Goal: Task Accomplishment & Management: Complete application form

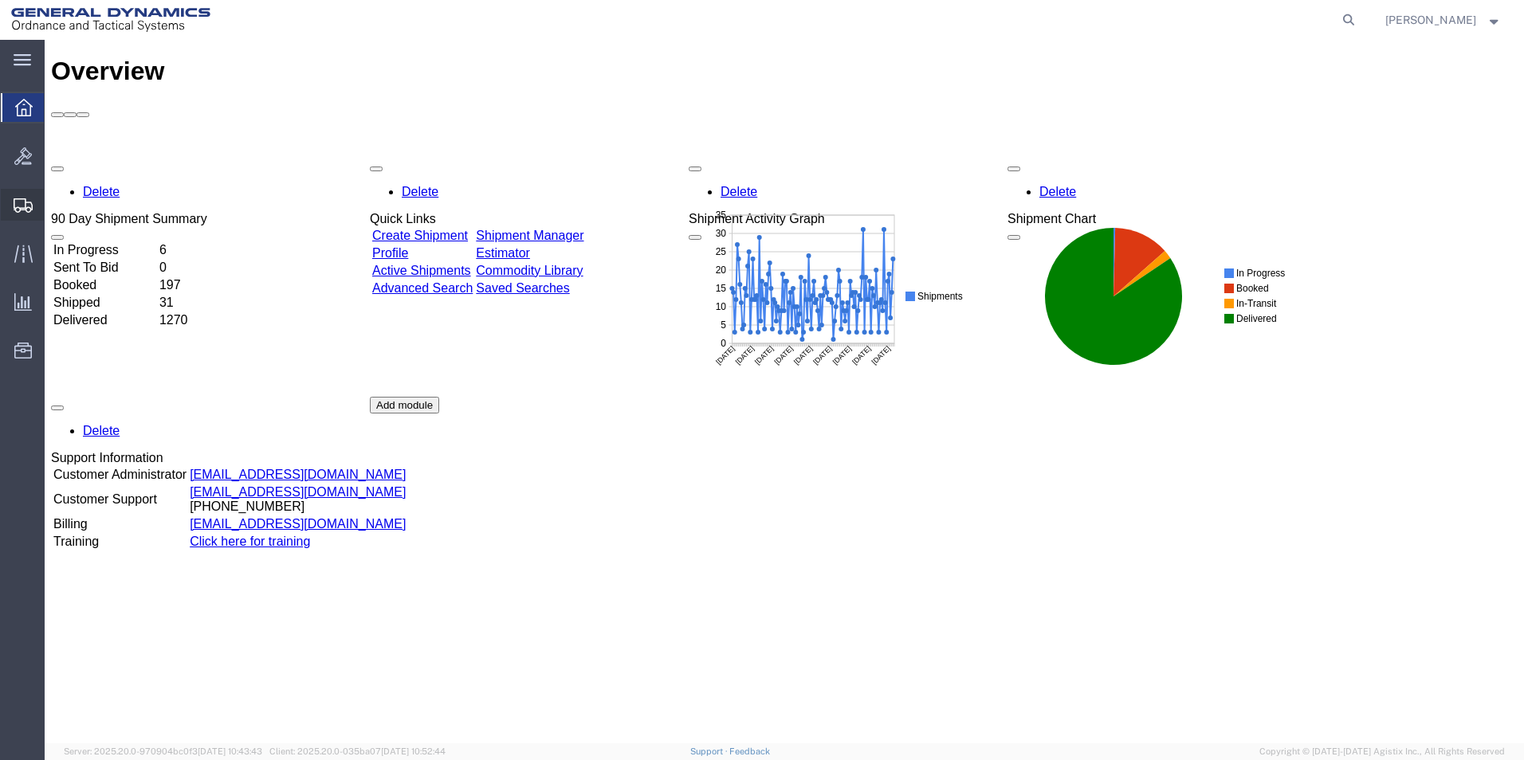
click at [0, 0] on span "Create Shipment" at bounding box center [0, 0] width 0 height 0
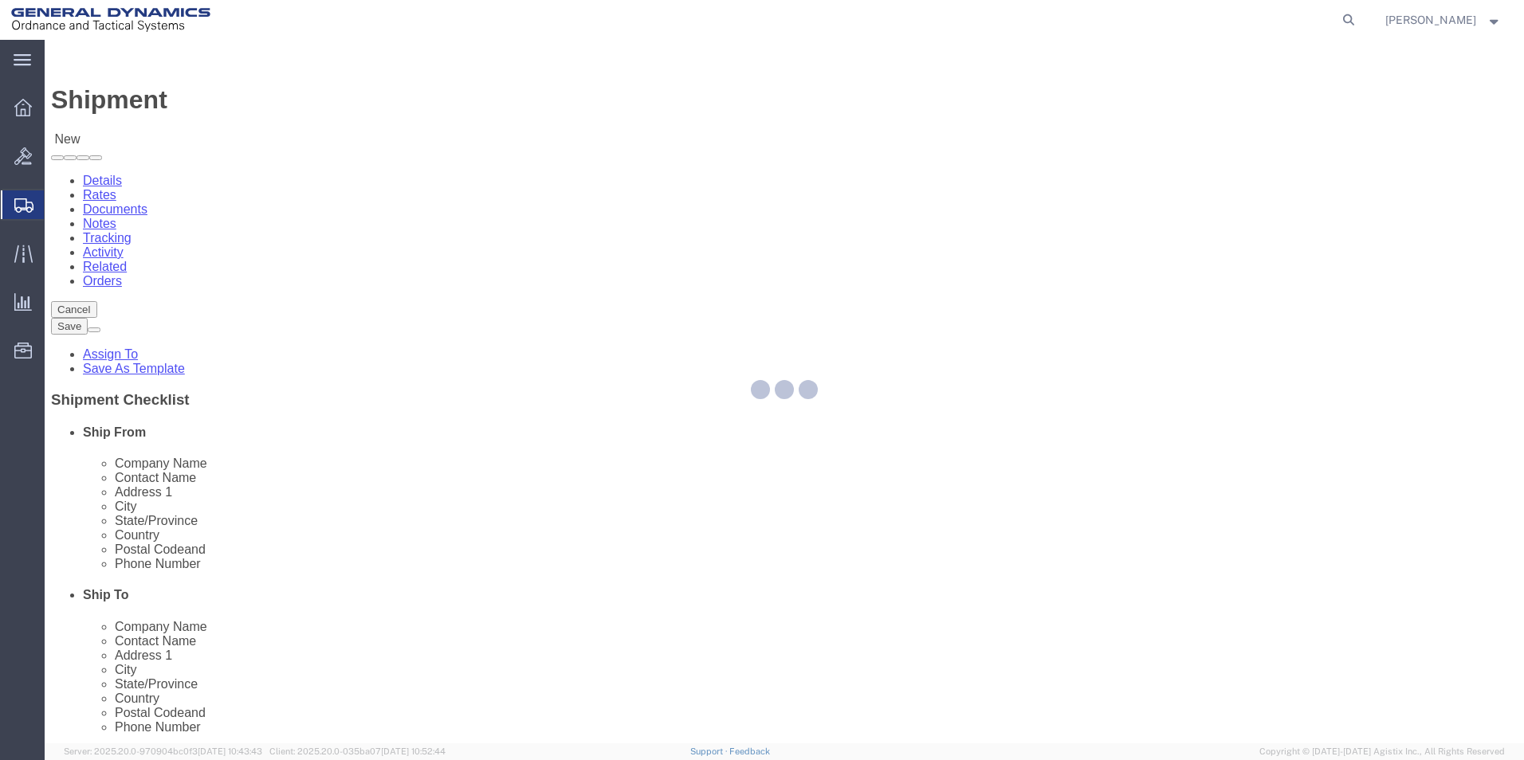
select select
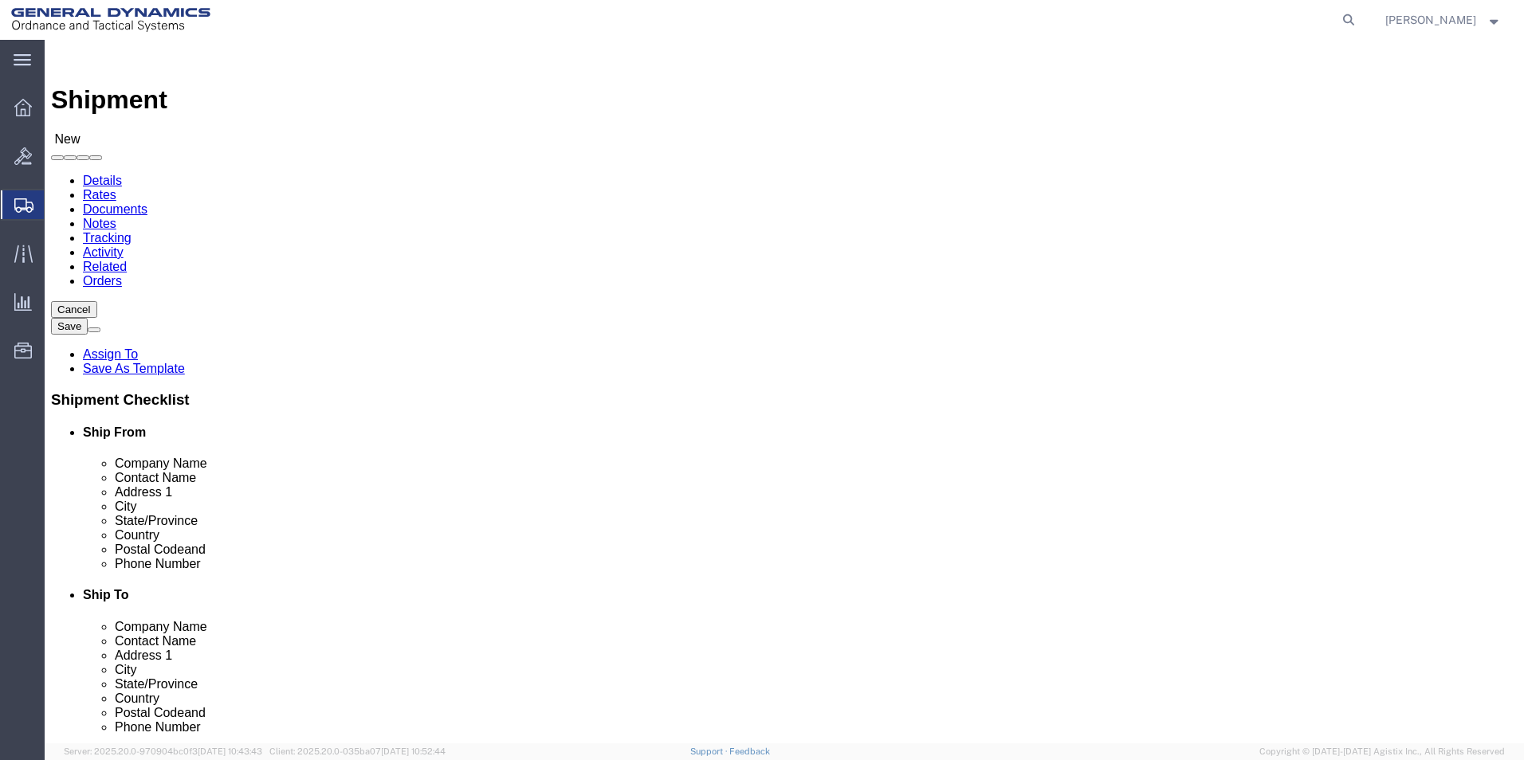
select select "MYPROFILE"
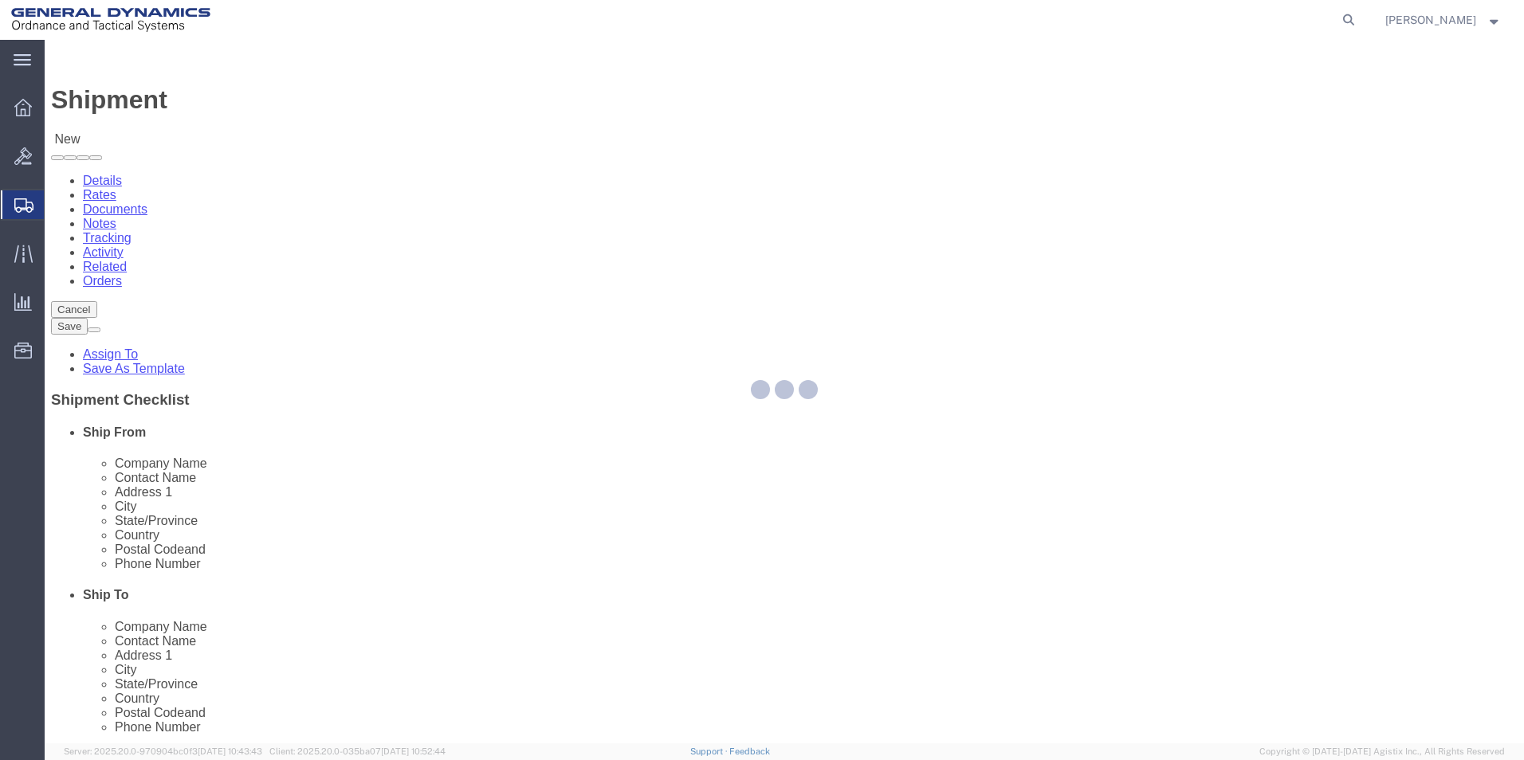
select select "PA"
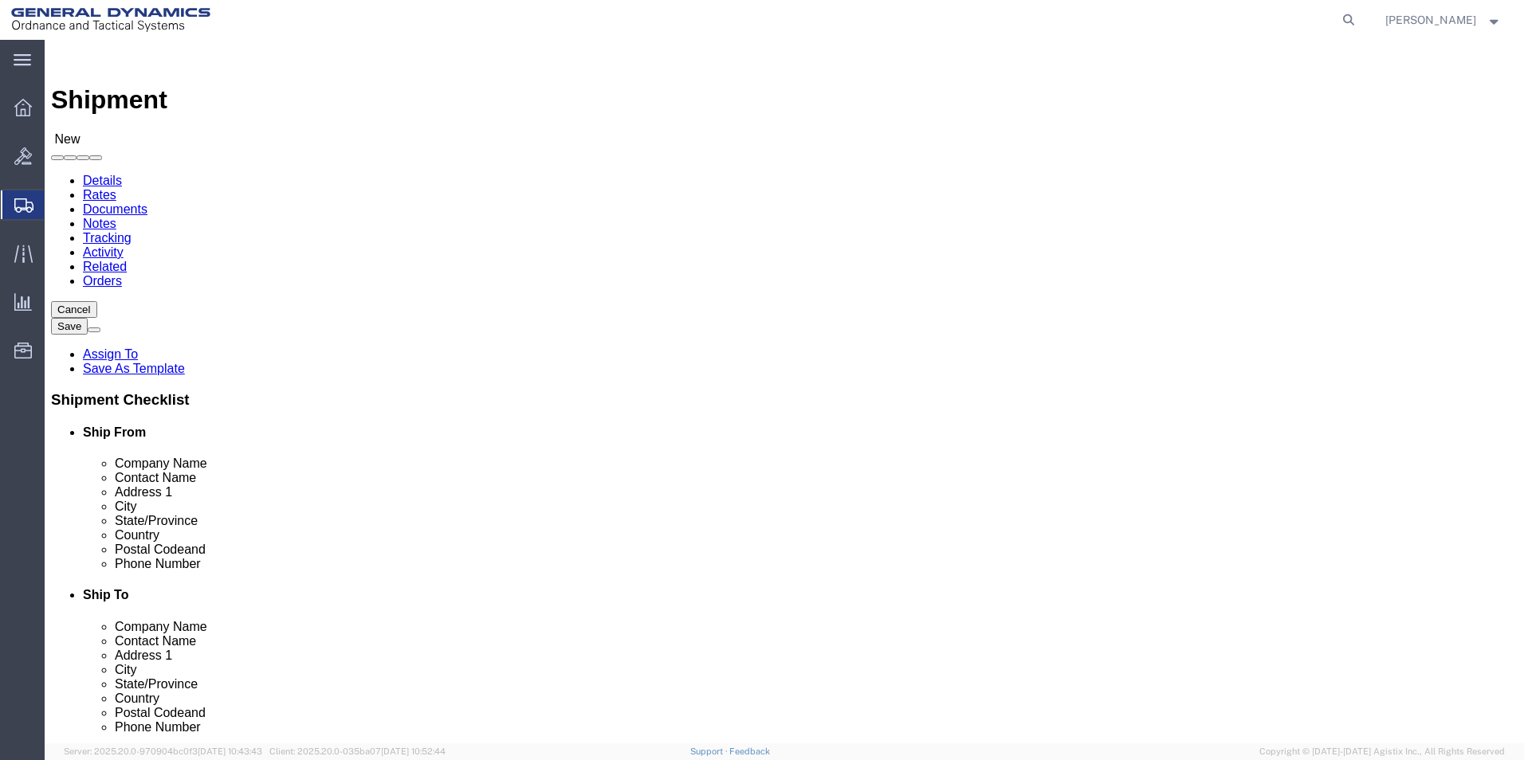
click input "text"
type input "Garber"
click p "- GARBER METROLOGY - () 520 EAST OREGON ROAD SUITE 101, LITITZ, PA, 17543, US"
select select "PA"
type input "GARBER METROLOGY"
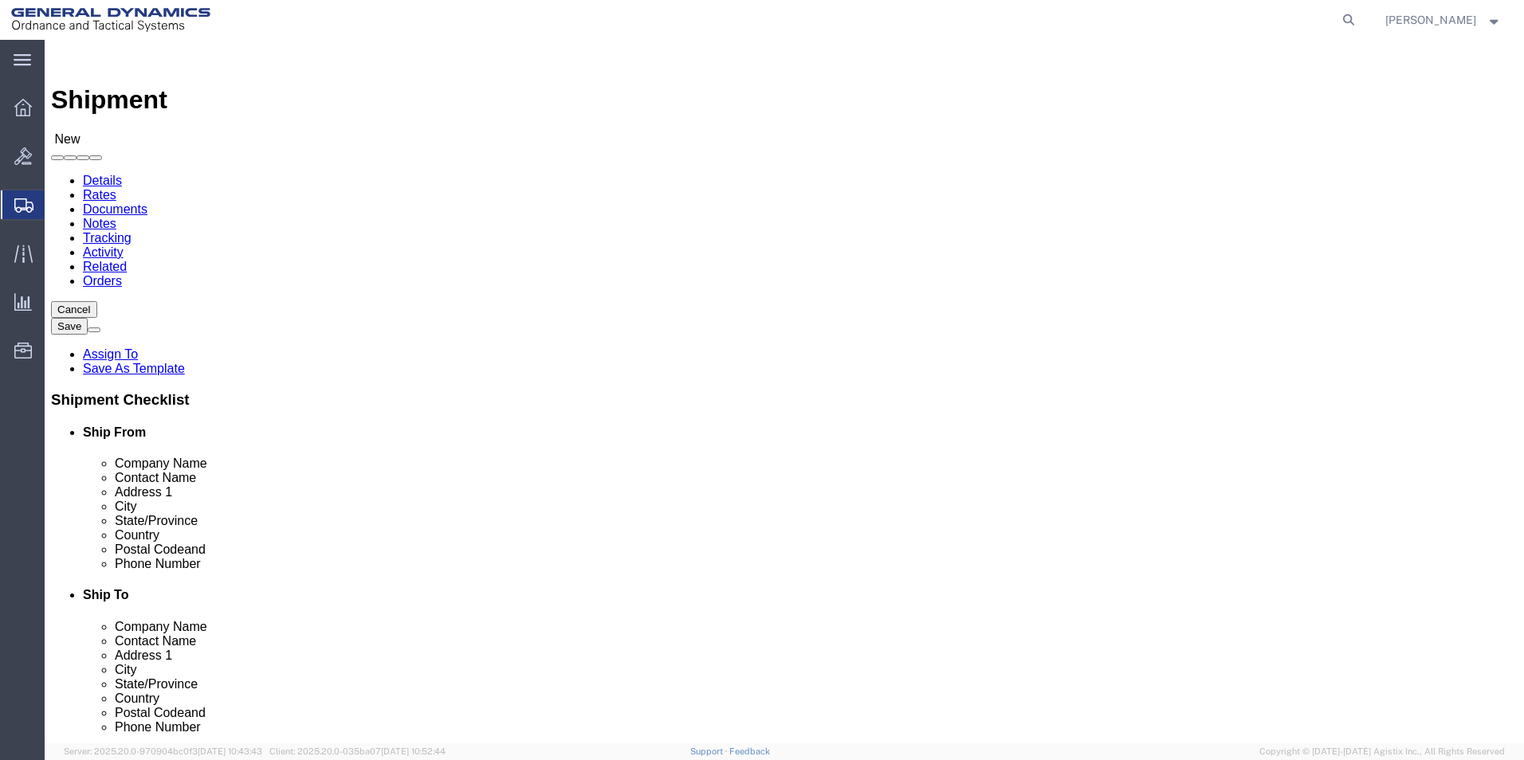
click input "text"
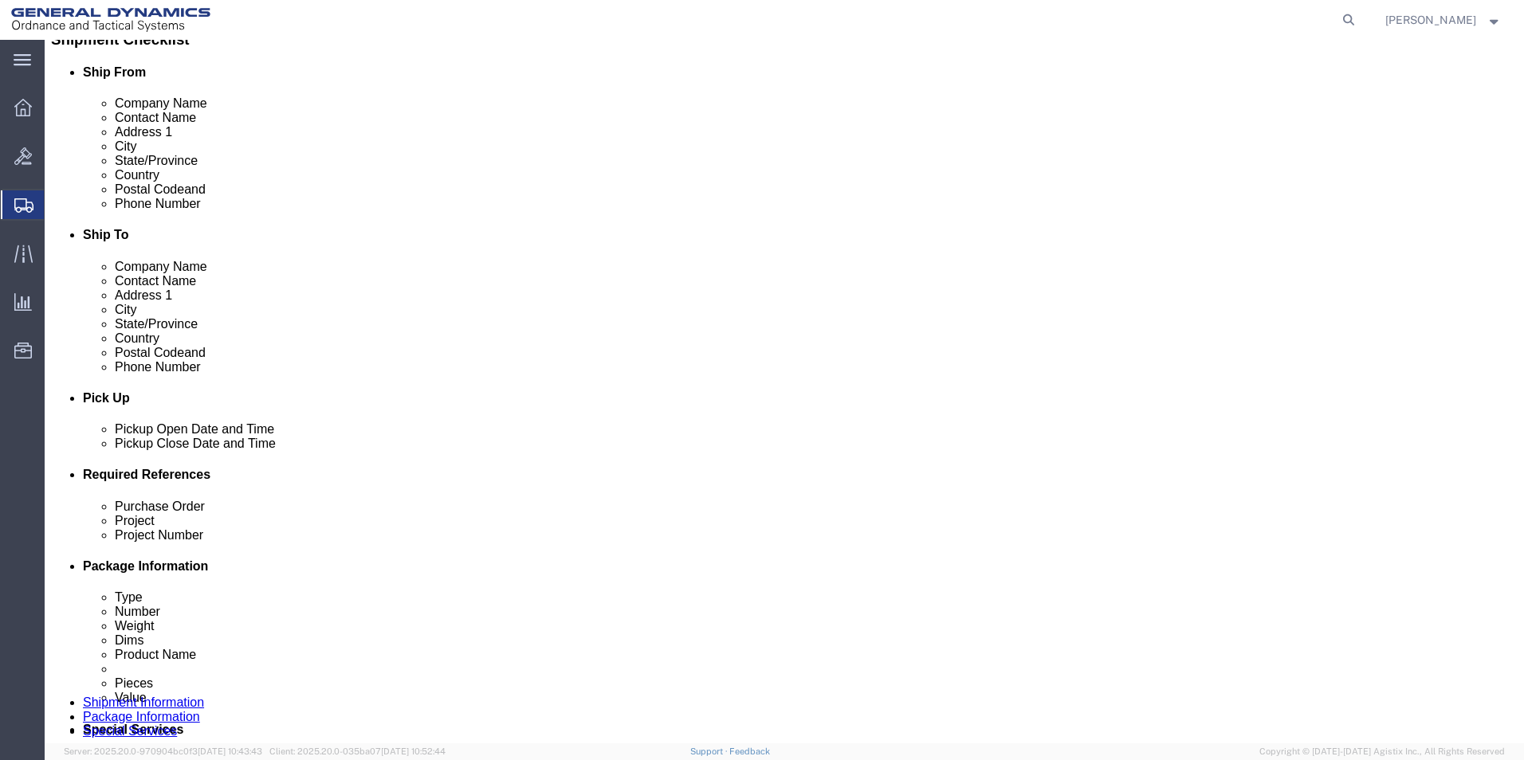
scroll to position [398, 0]
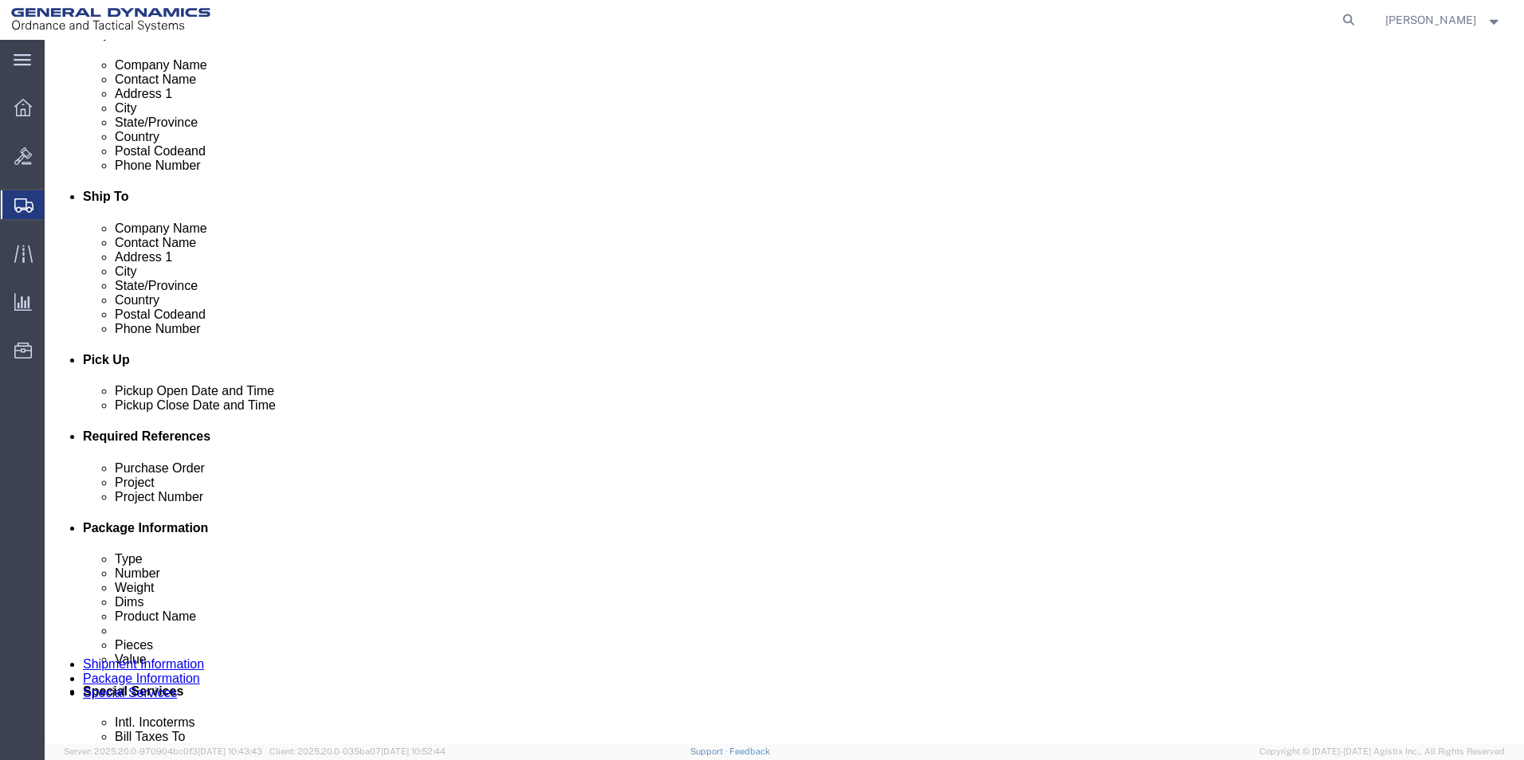
type input "Kara Saleet"
click div "Oct 02 2025 10:00 AM"
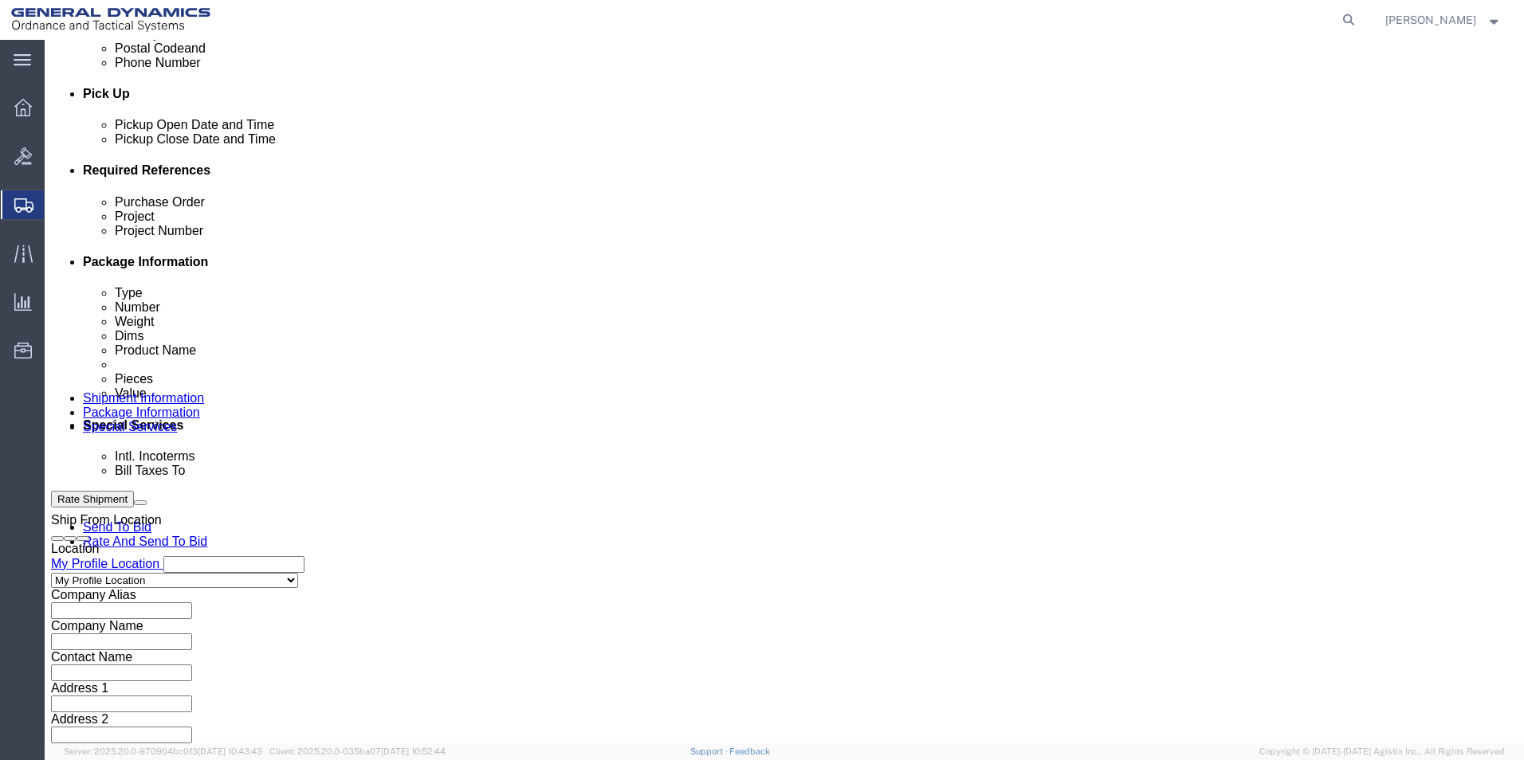
type input "11:00 AM"
click button "Apply"
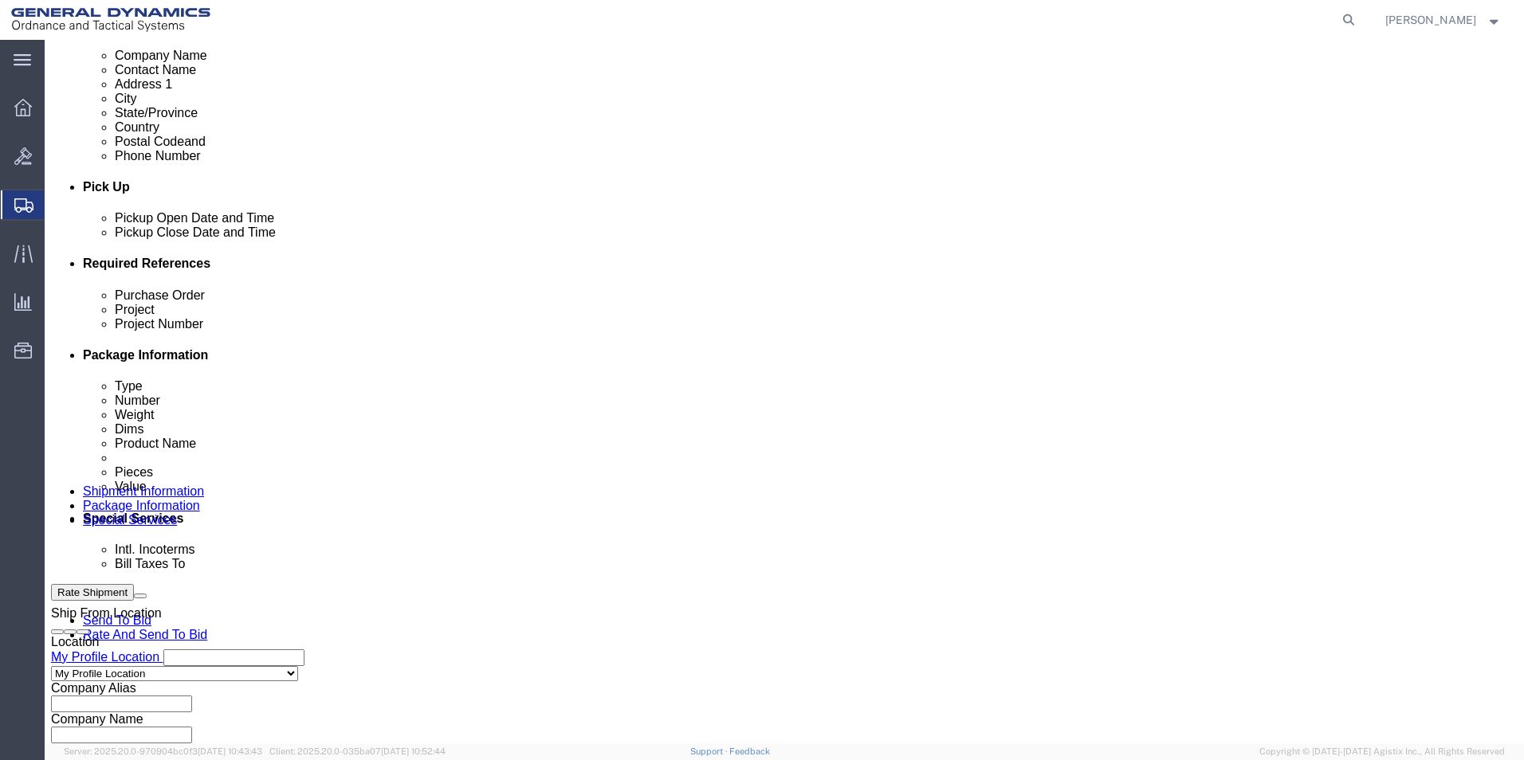
scroll to position [426, 0]
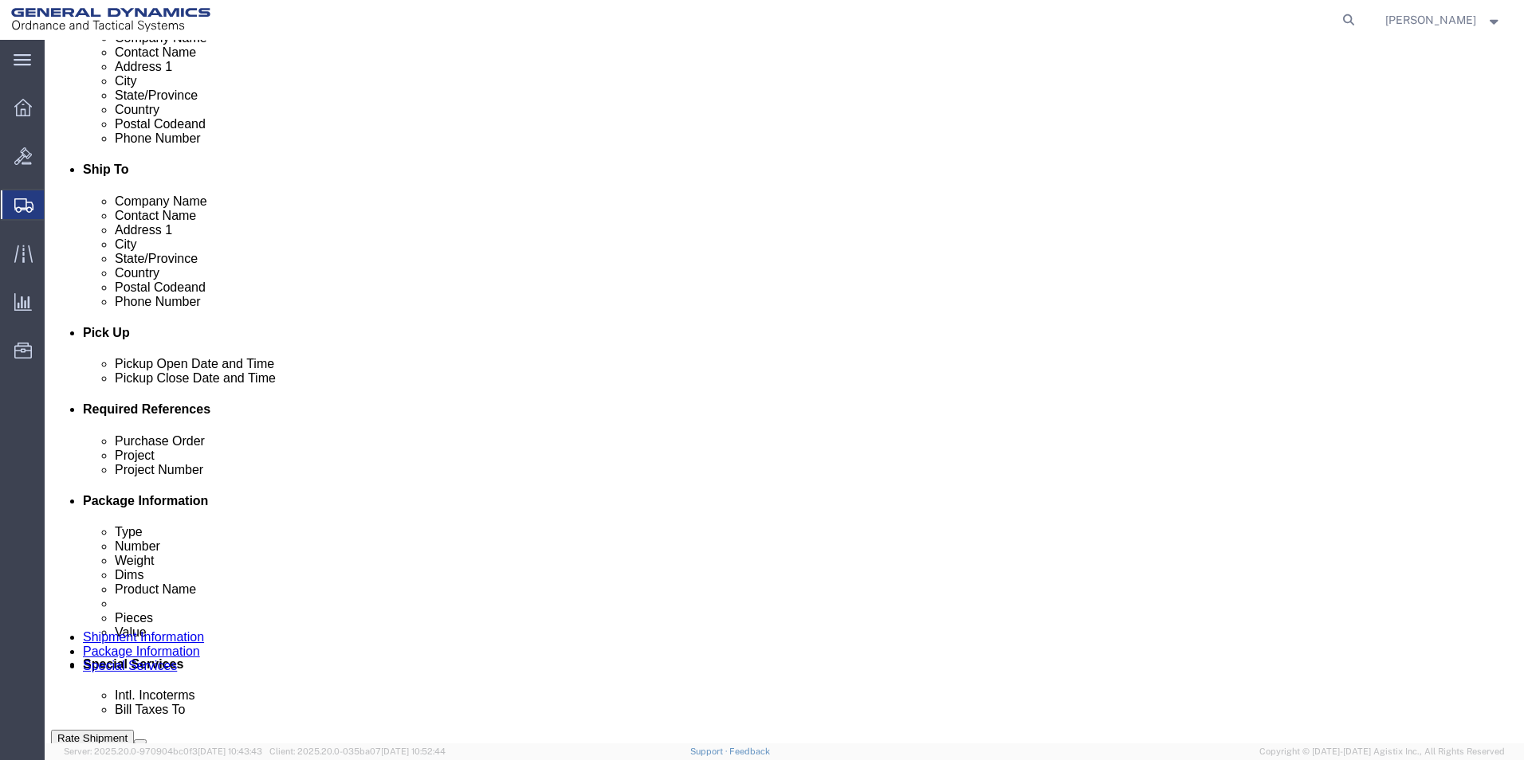
click input "text"
type input "NA"
click input "text"
type input "NA"
click input "text"
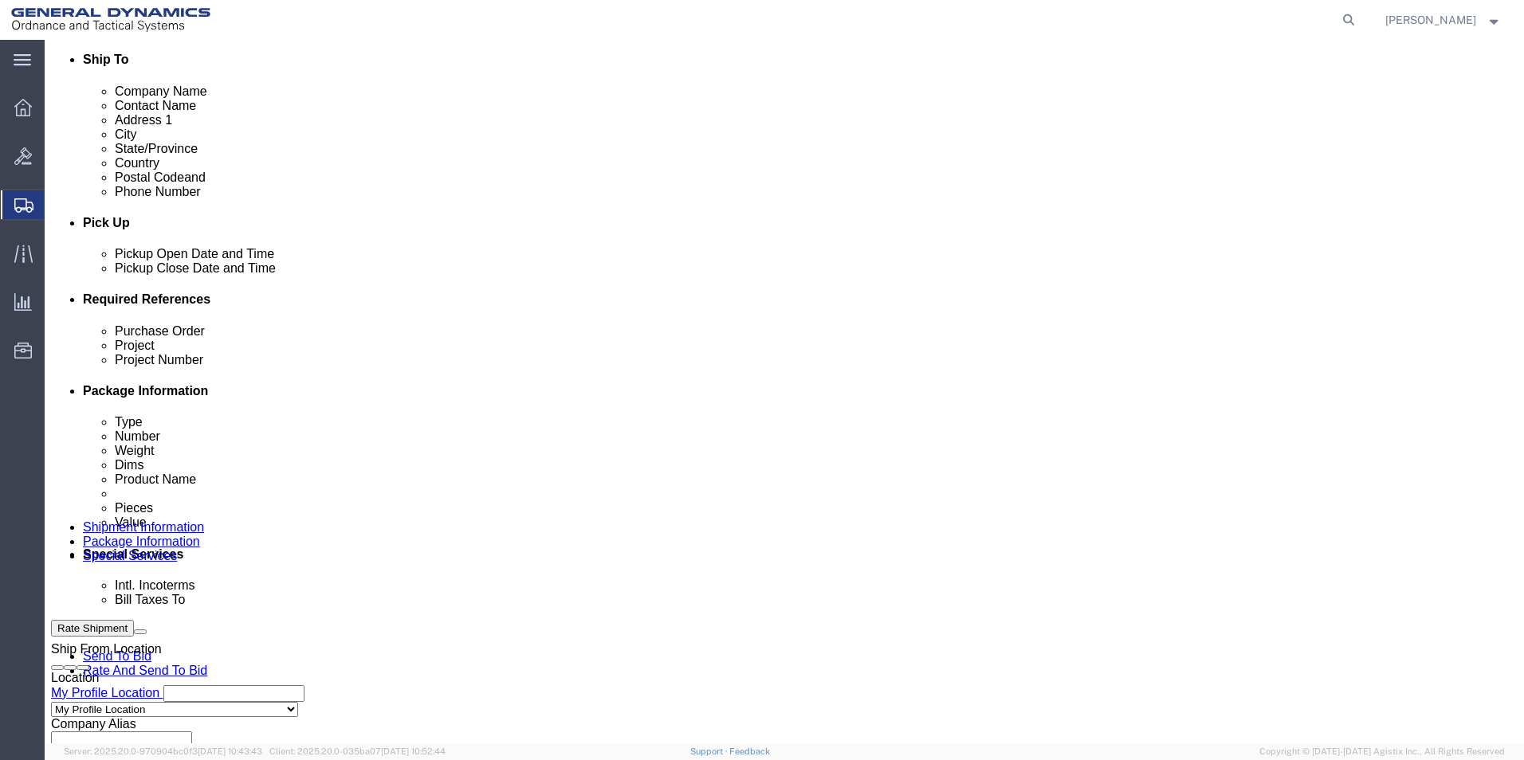
scroll to position [665, 0]
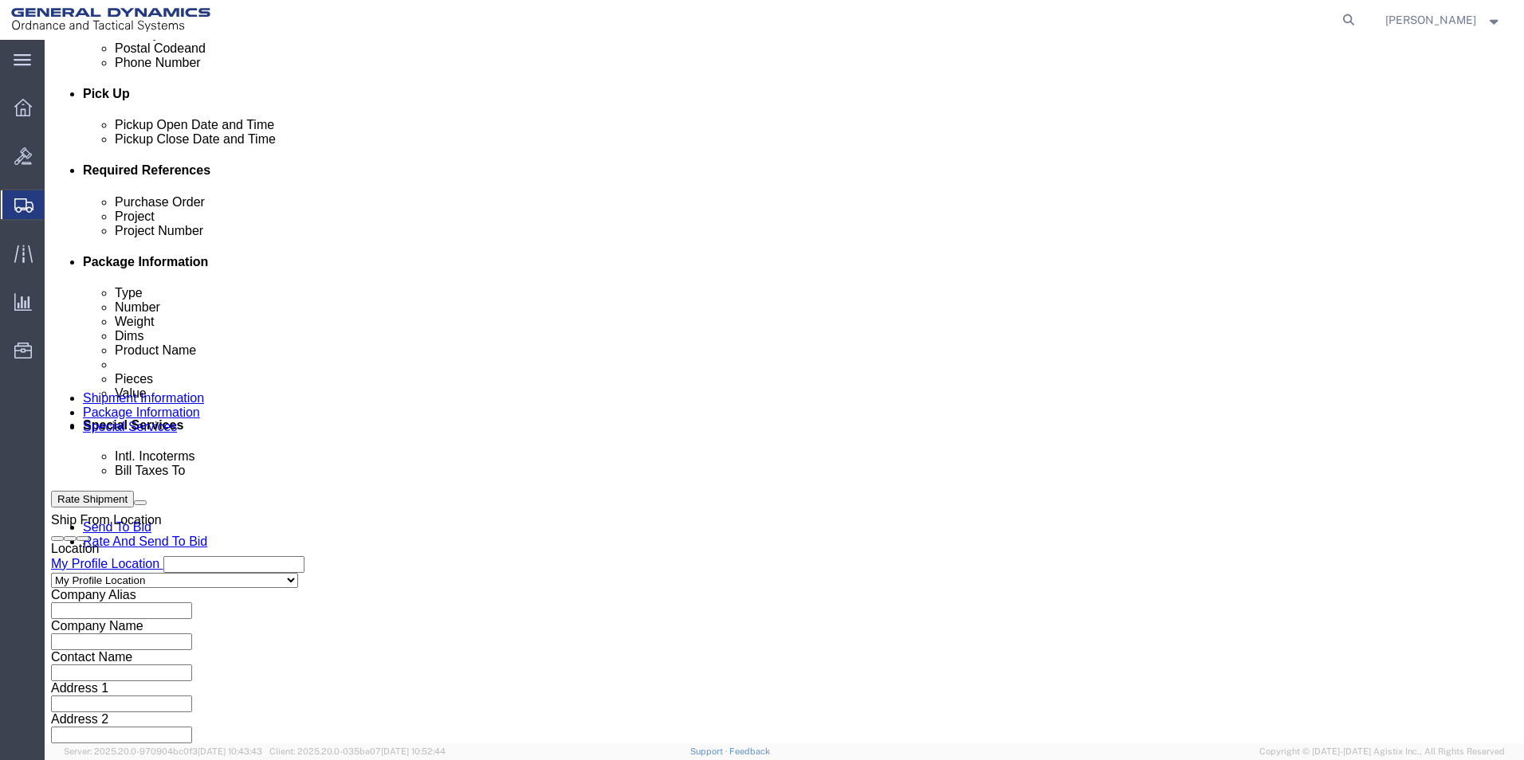
type input "NA"
click button "Continue"
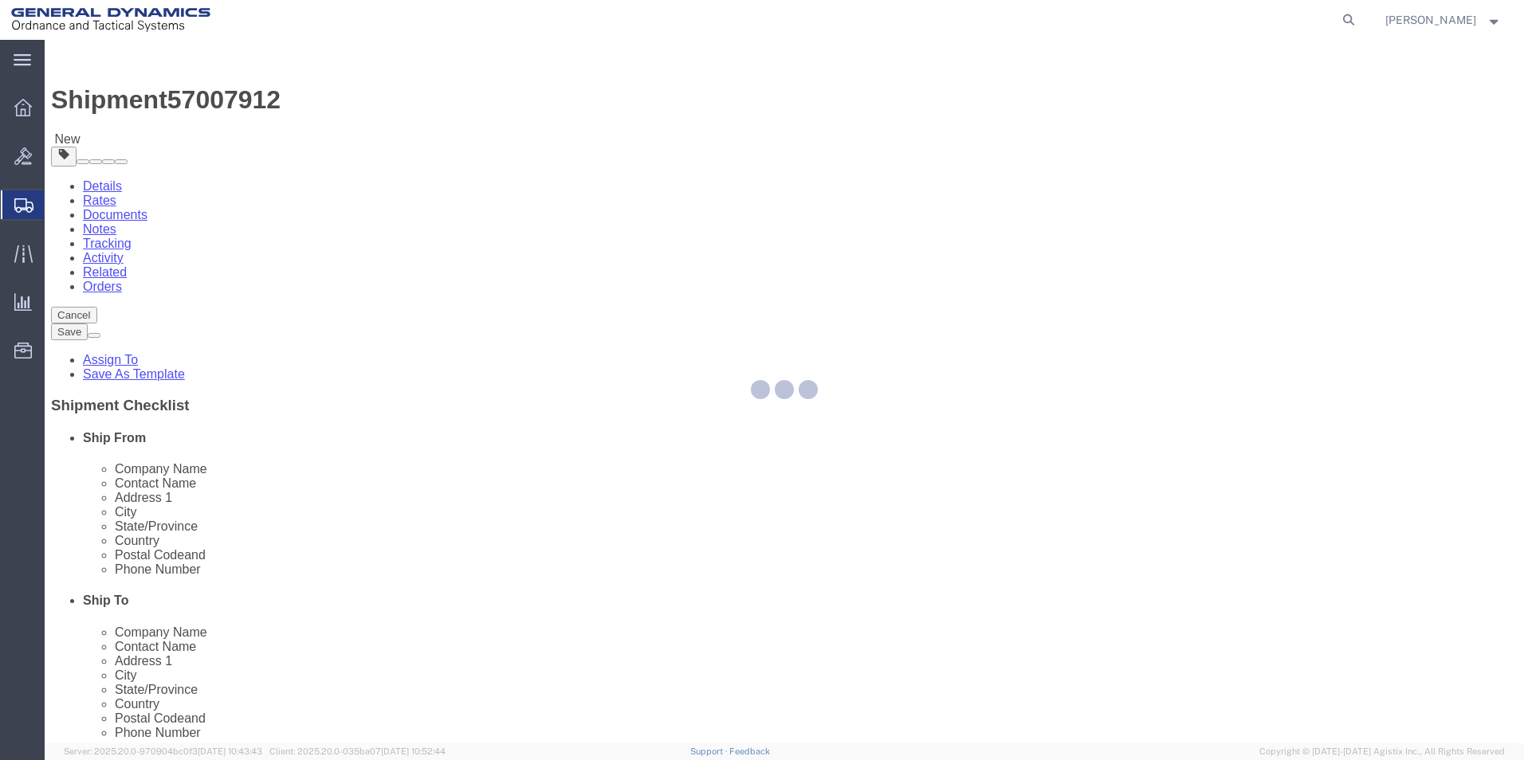
select select "CBOX"
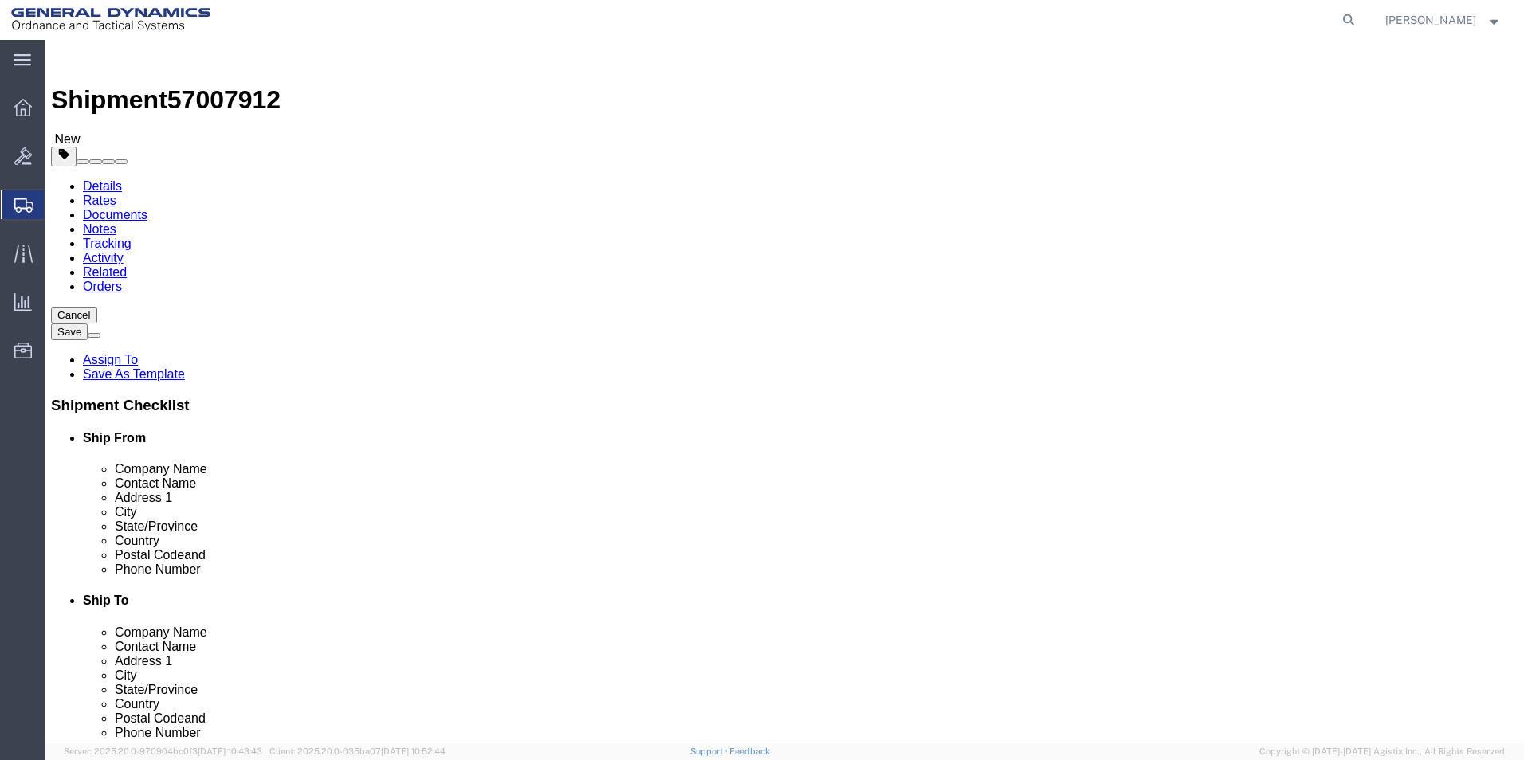
click input "text"
type input "10"
click input "text"
type input "8"
click input "text"
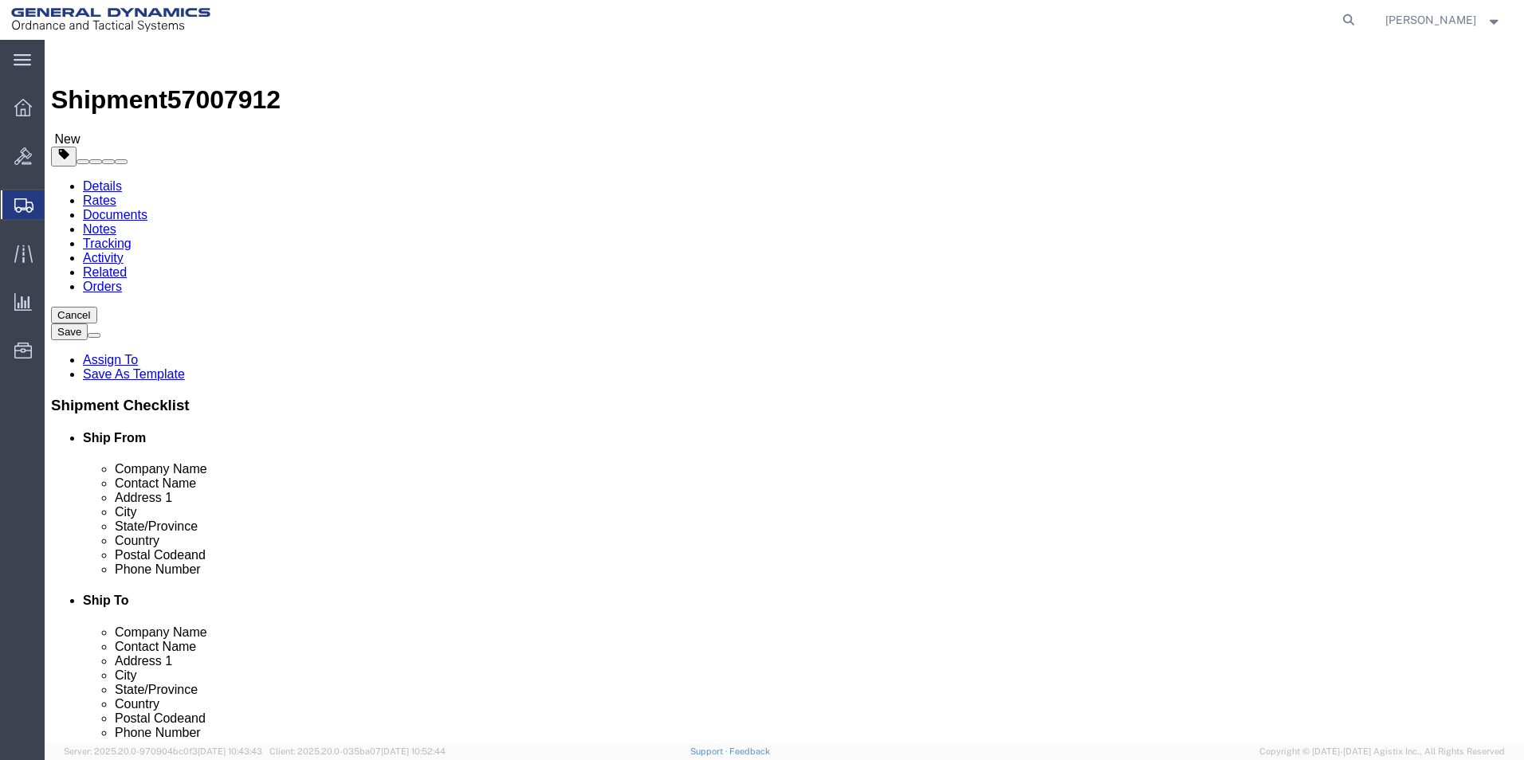
type input "6"
click input "0.00"
type input "3.00"
click div "x Package Type Select Bale(s) Basket(s) Bolt(s) Bottle(s) Buckets Bulk Bundle(s…"
click link "Add Content"
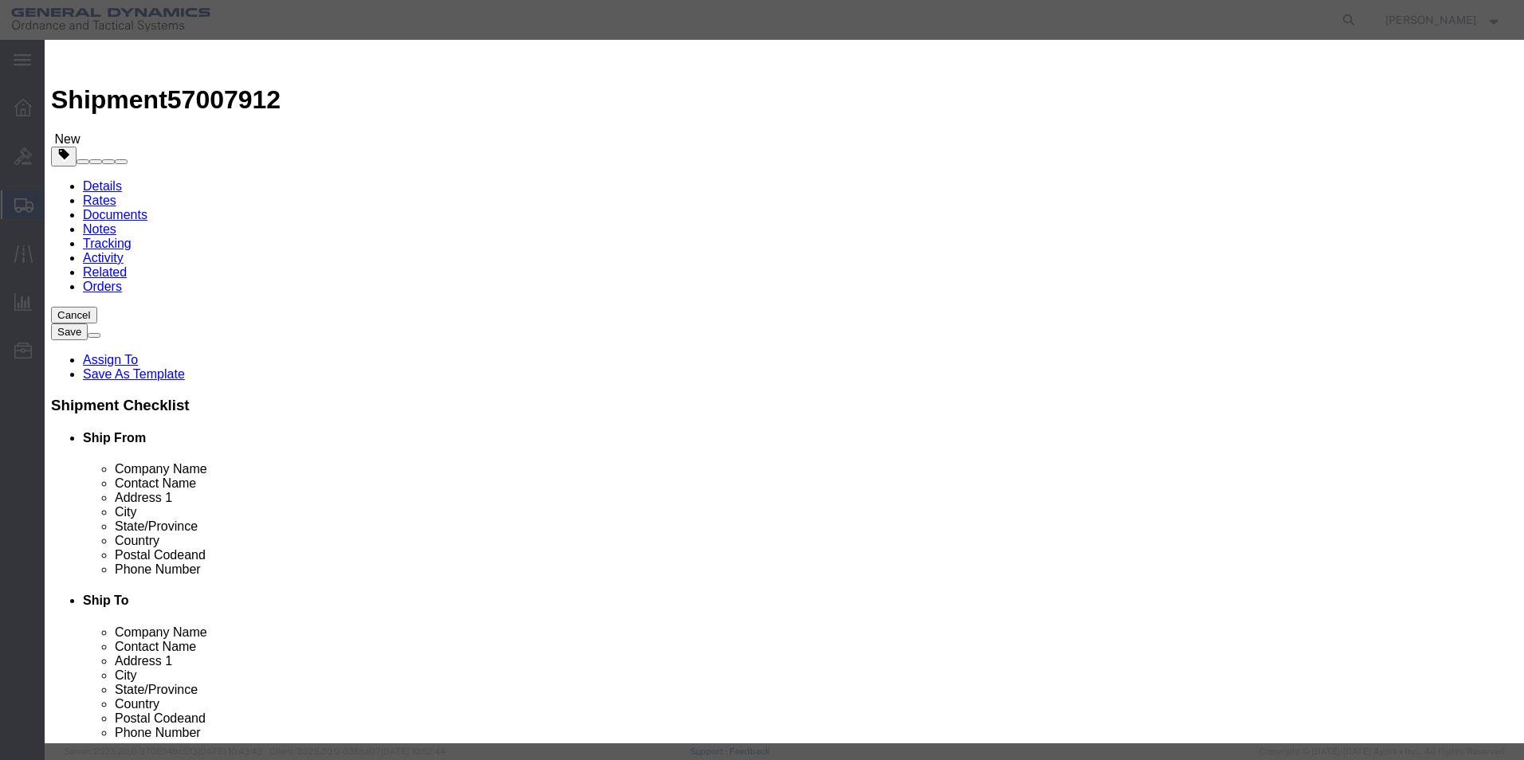
click input "text"
type input "Thread Gages"
click div "Commodity library Product Name Thread Gages Thread Pieces 0 Select Bag Barrels …"
click input "0"
type input "4"
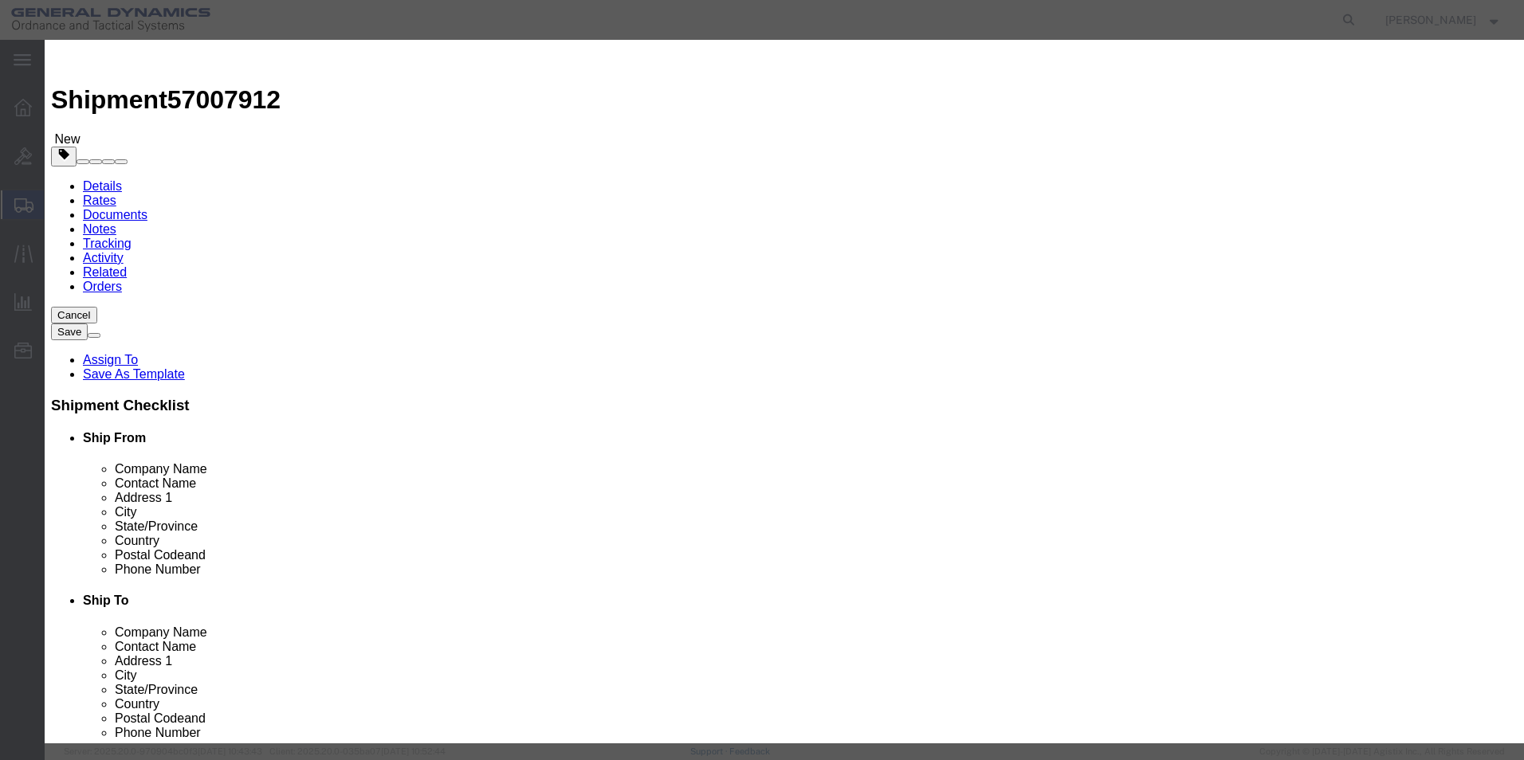
click input "text"
type input "4000"
click select "Select 50 55 60 65 70 85 92.5 100 125 175 250 300 400"
select select "70"
click select "Select 50 55 60 65 70 85 92.5 100 125 175 250 300 400"
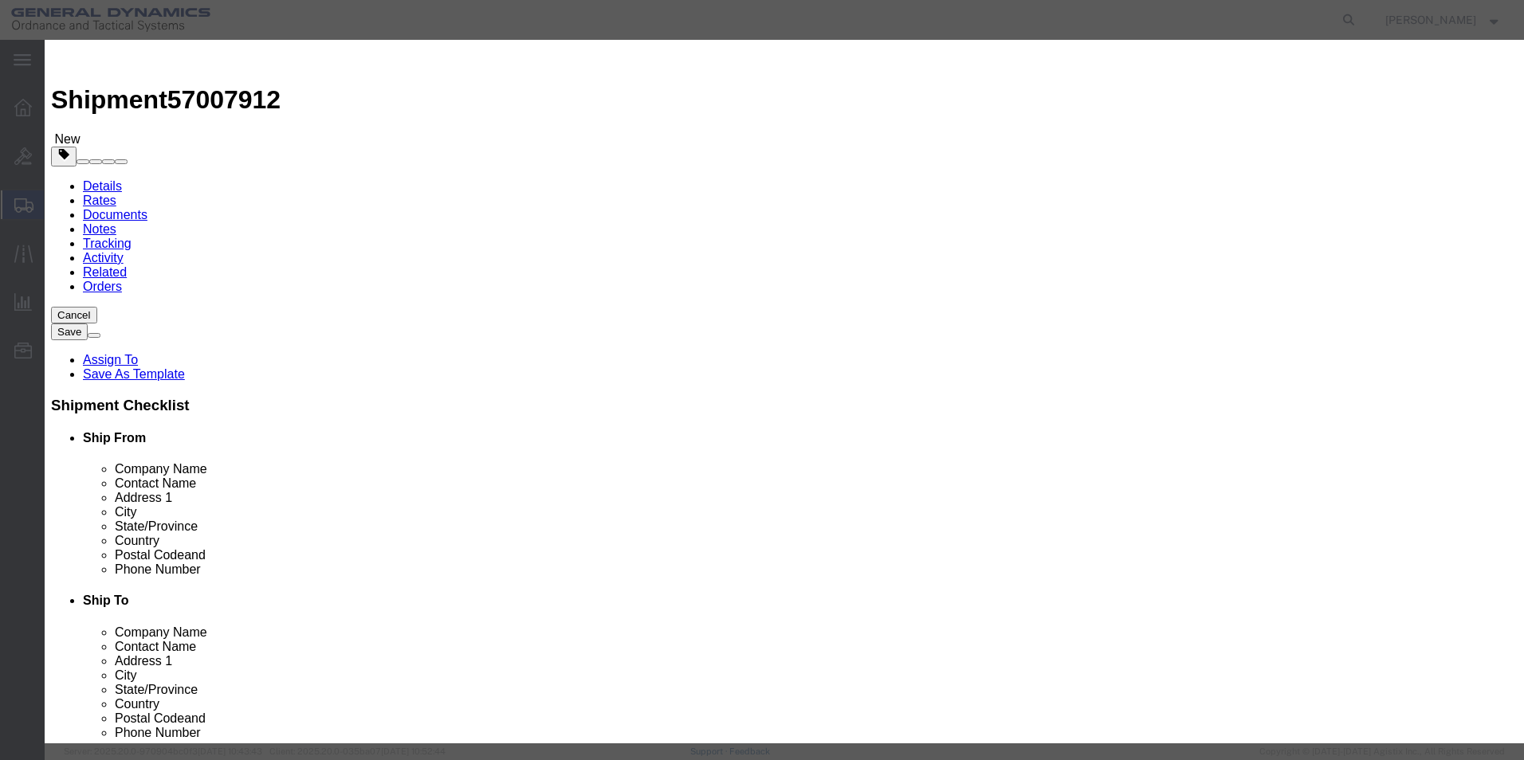
click button "Save & Close"
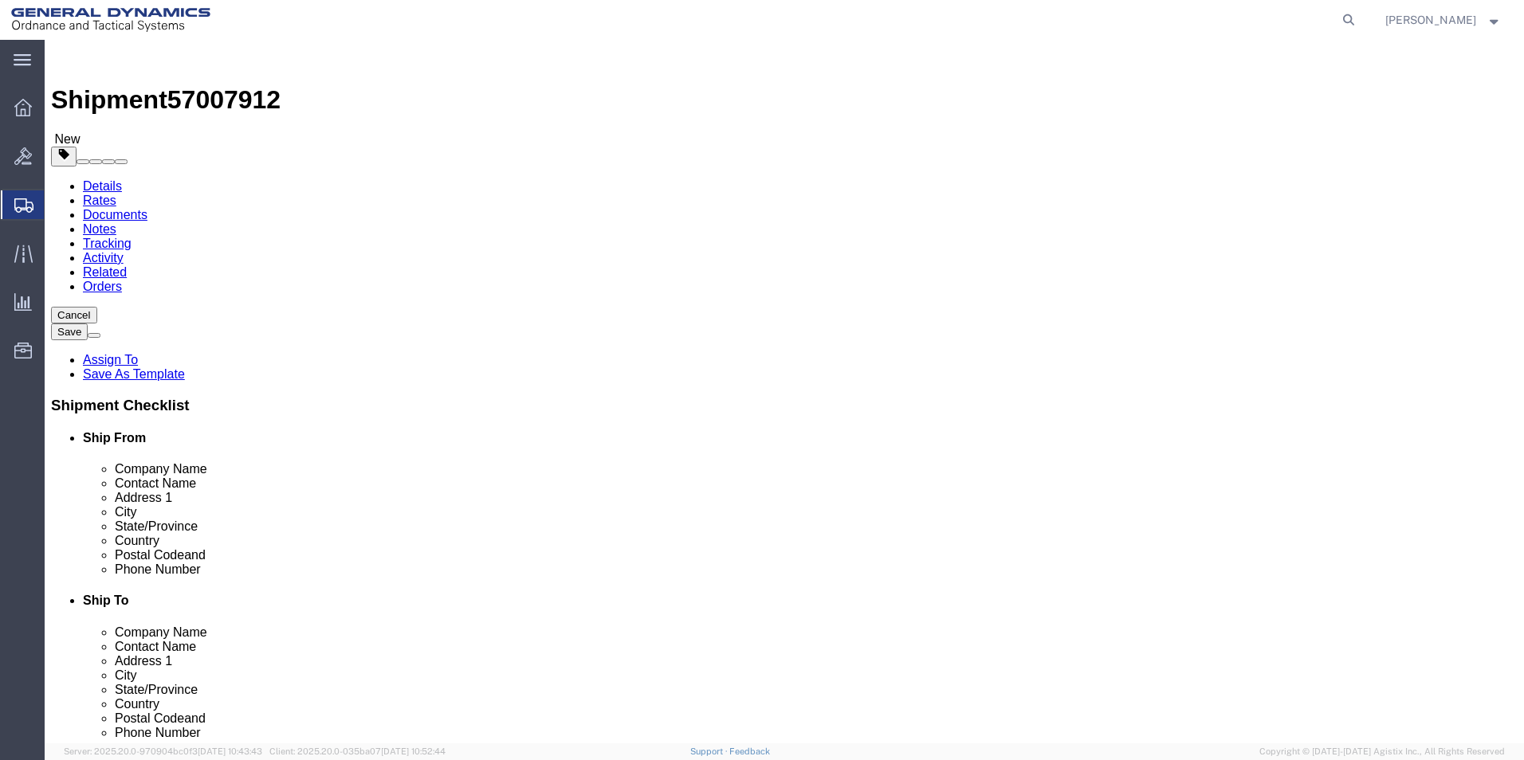
click button "Rate Shipment"
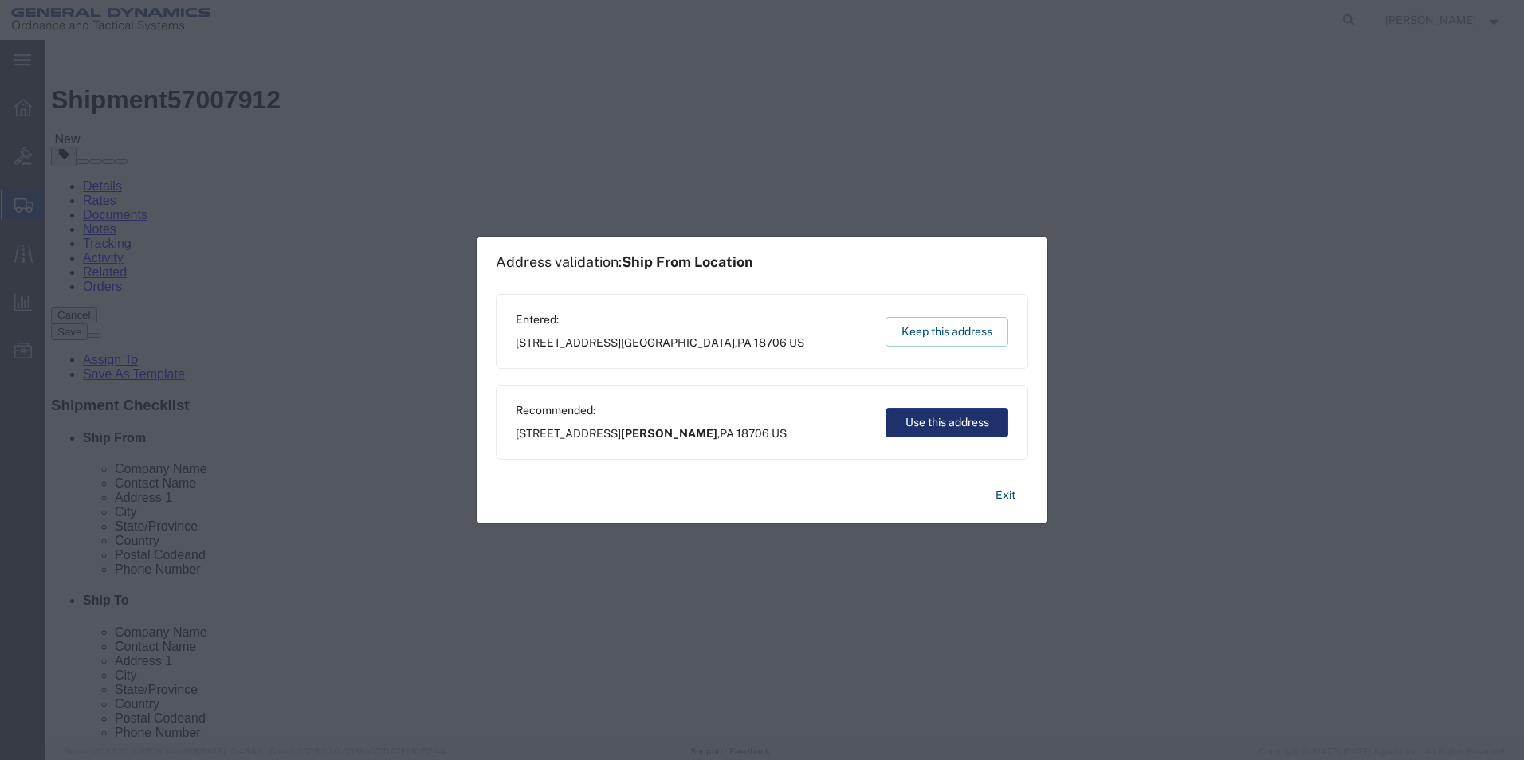
click at [992, 429] on button "Use this address" at bounding box center [946, 422] width 123 height 29
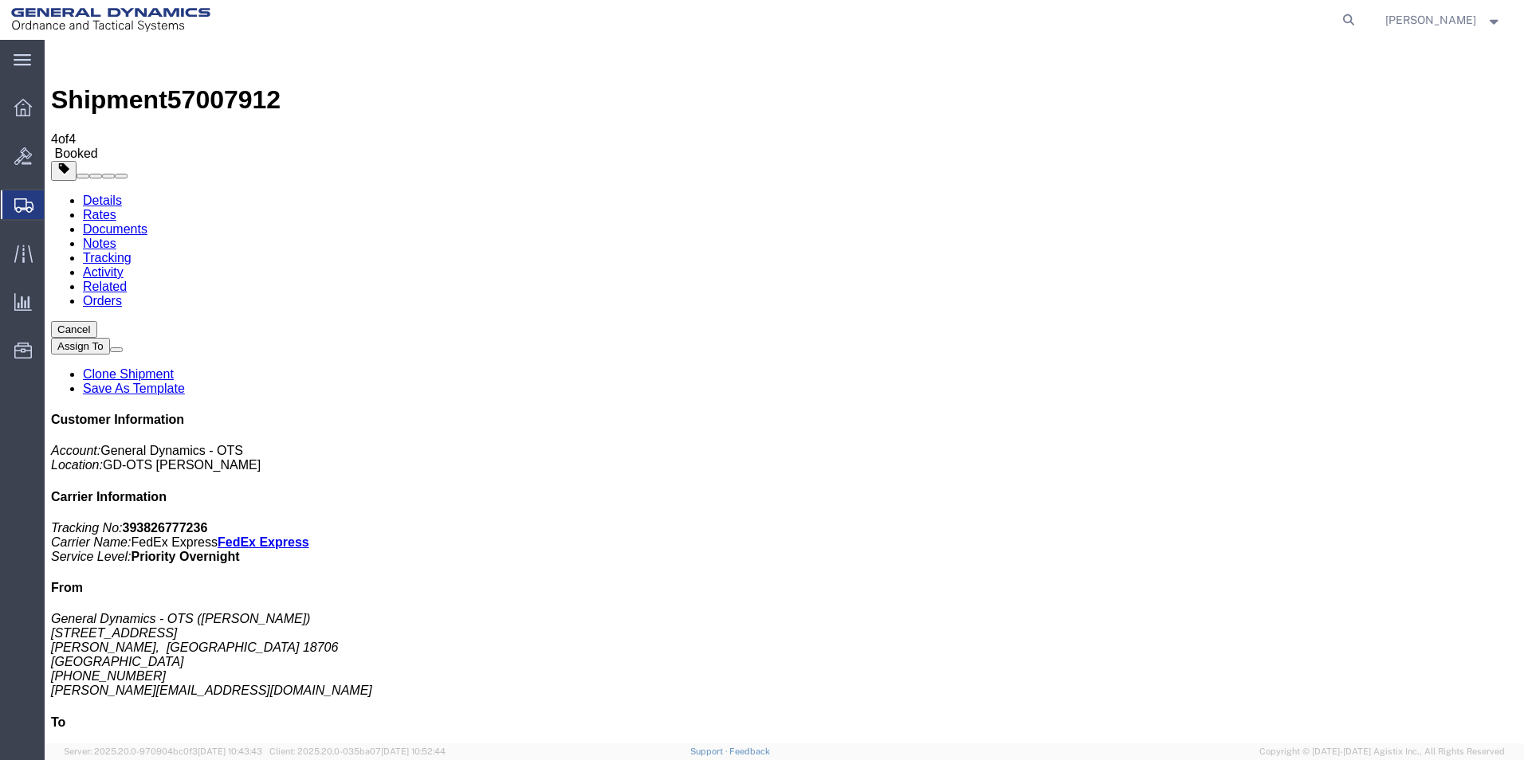
click at [109, 194] on link "Details" at bounding box center [102, 201] width 39 height 14
click link "Schedule pickup request"
